Goal: Task Accomplishment & Management: Manage account settings

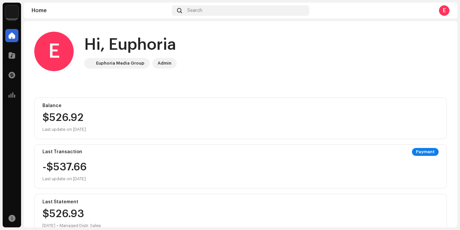
scroll to position [145, 0]
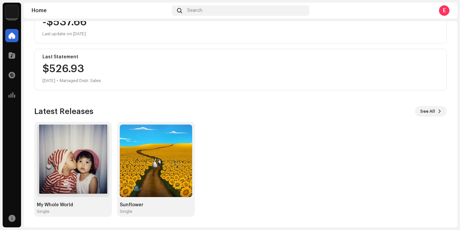
click at [15, 14] on img at bounding box center [11, 11] width 13 height 13
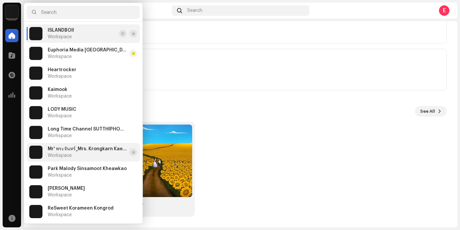
click at [85, 150] on span "Mr' [PERSON_NAME]_Mrs. [PERSON_NAME]" at bounding box center [87, 148] width 79 height 5
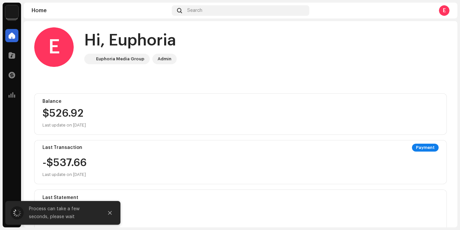
scroll to position [0, 0]
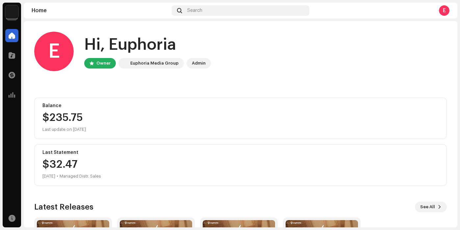
click at [14, 14] on img at bounding box center [11, 11] width 13 height 13
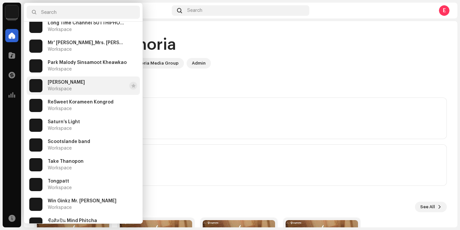
scroll to position [119, 0]
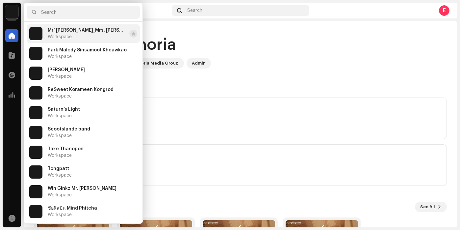
click at [96, 35] on div "Mr' [PERSON_NAME]_Mrs. [PERSON_NAME] Workspace" at bounding box center [87, 34] width 79 height 12
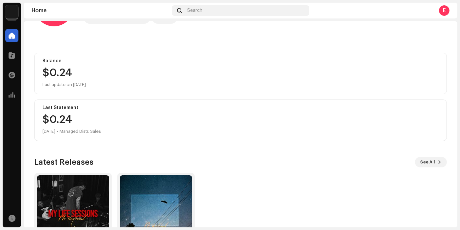
scroll to position [96, 0]
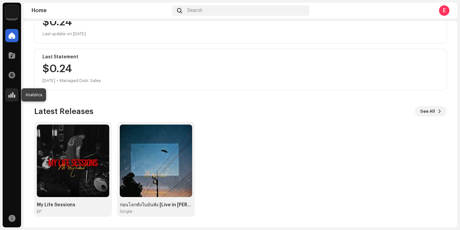
click at [11, 96] on span at bounding box center [12, 94] width 7 height 5
